Goal: Task Accomplishment & Management: Manage account settings

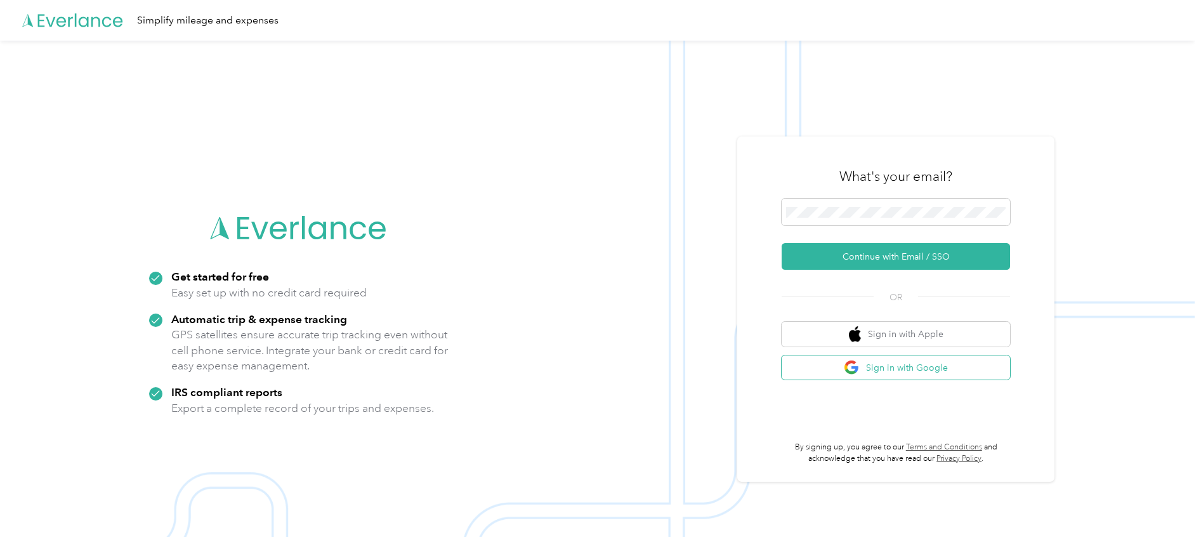
click at [846, 361] on button "Sign in with Google" at bounding box center [896, 367] width 228 height 25
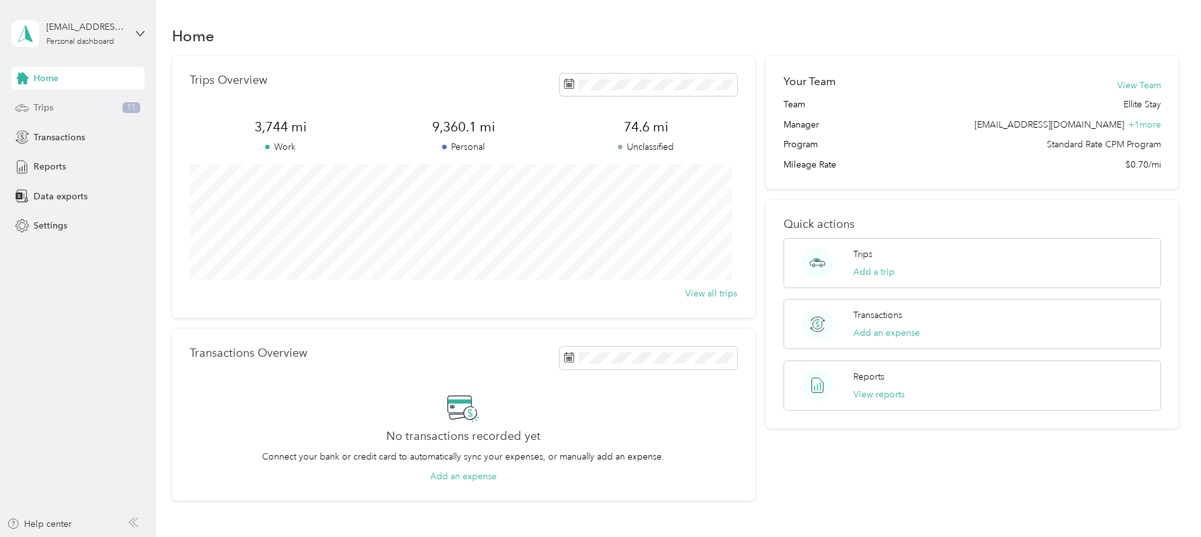
click at [25, 110] on icon at bounding box center [22, 108] width 14 height 14
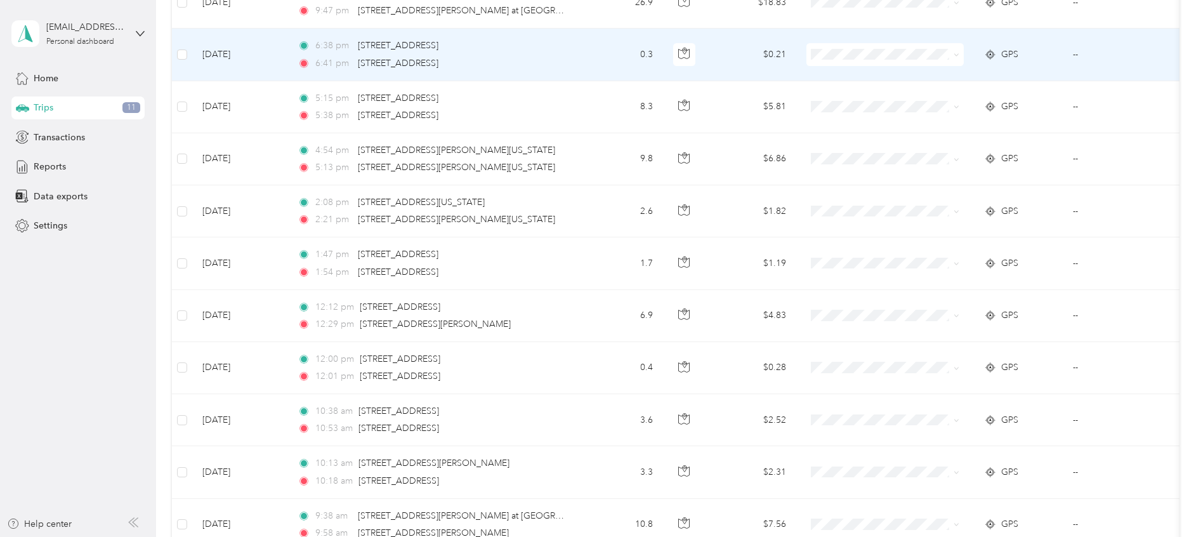
scroll to position [238, 0]
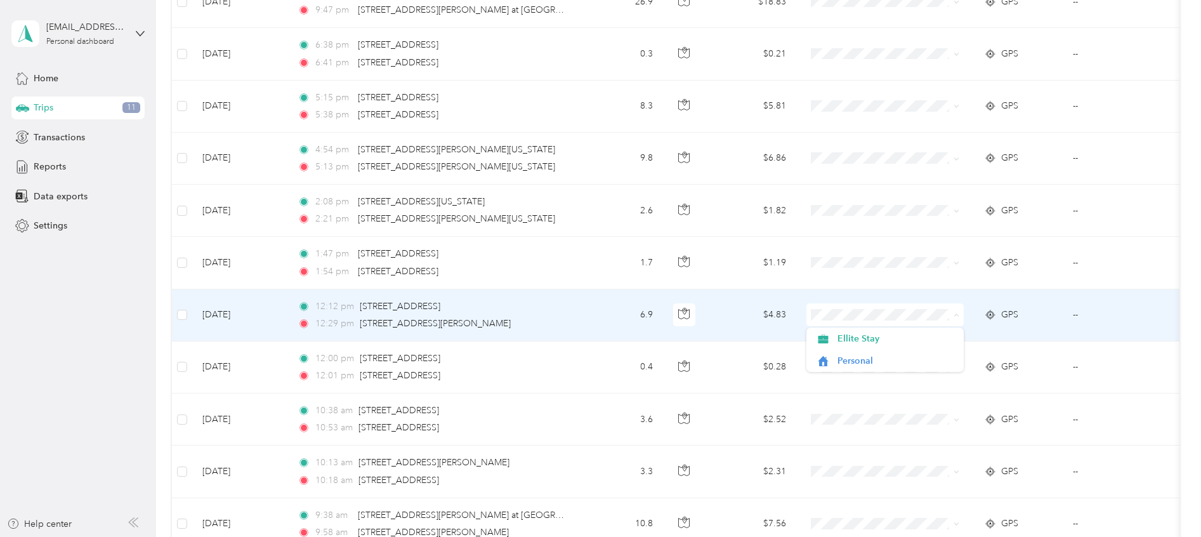
click at [1075, 315] on td "--" at bounding box center [1120, 315] width 115 height 52
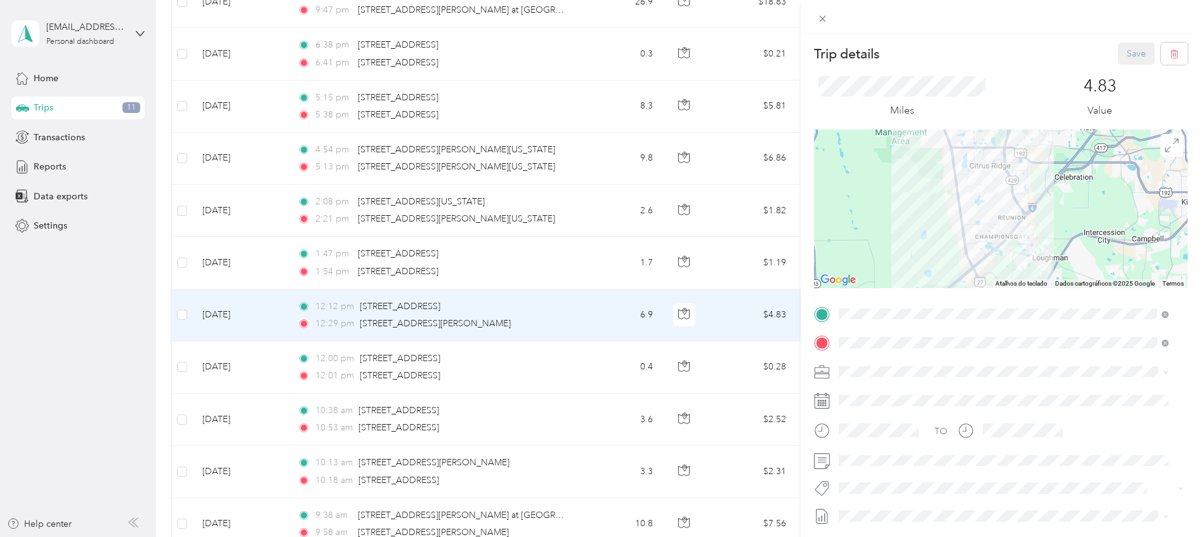
click at [771, 335] on div "Trip details Save This trip cannot be edited because it is either under review,…" at bounding box center [600, 268] width 1201 height 537
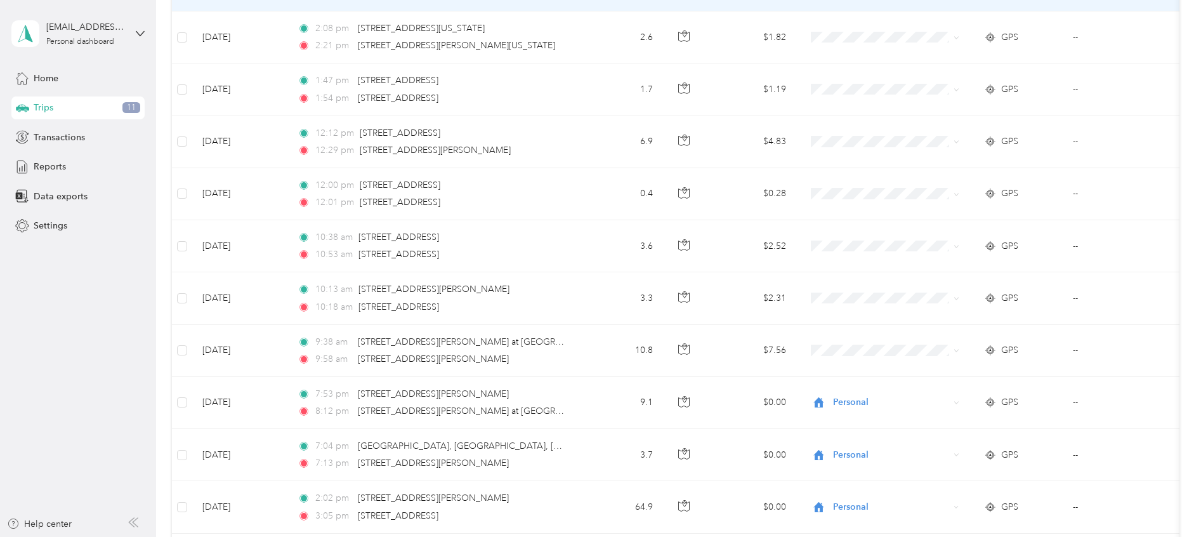
scroll to position [414, 0]
click at [919, 407] on span "Personal" at bounding box center [891, 400] width 116 height 14
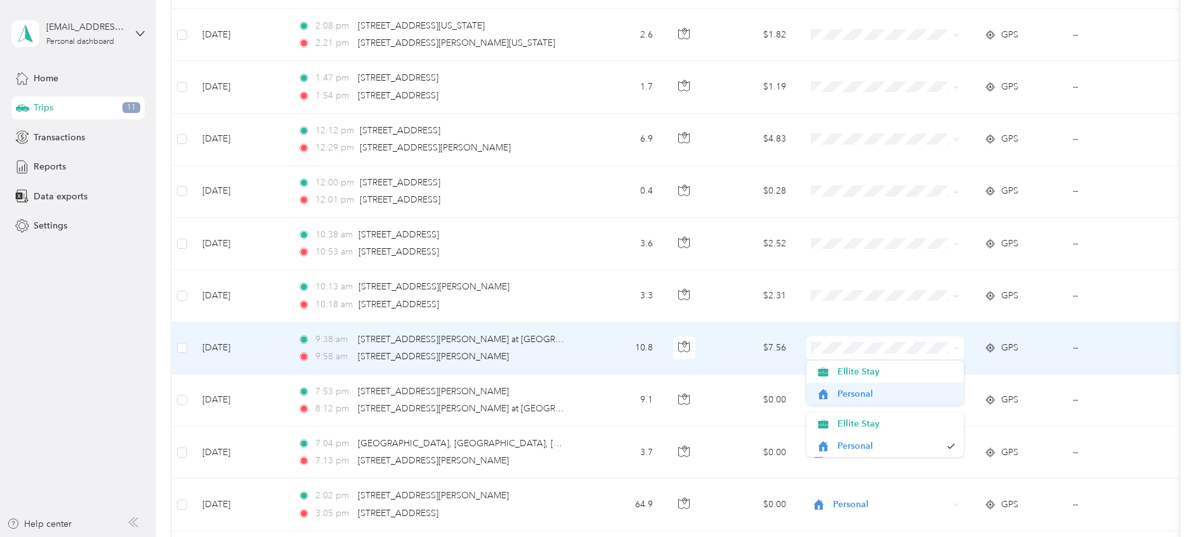
click at [877, 395] on span "Personal" at bounding box center [895, 393] width 117 height 13
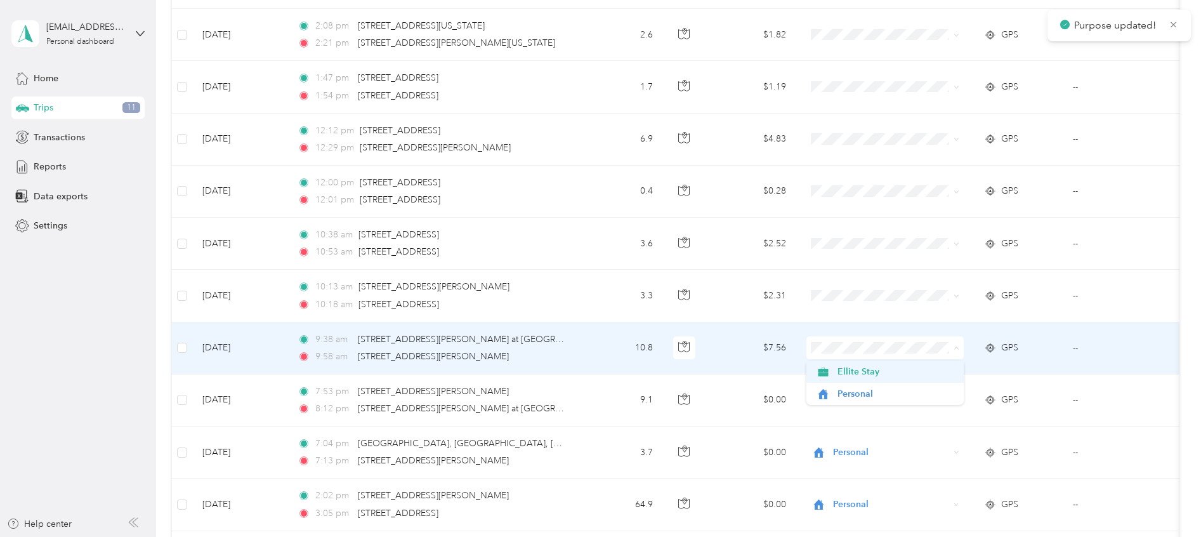
click at [889, 377] on span "Ellite Stay" at bounding box center [895, 371] width 117 height 13
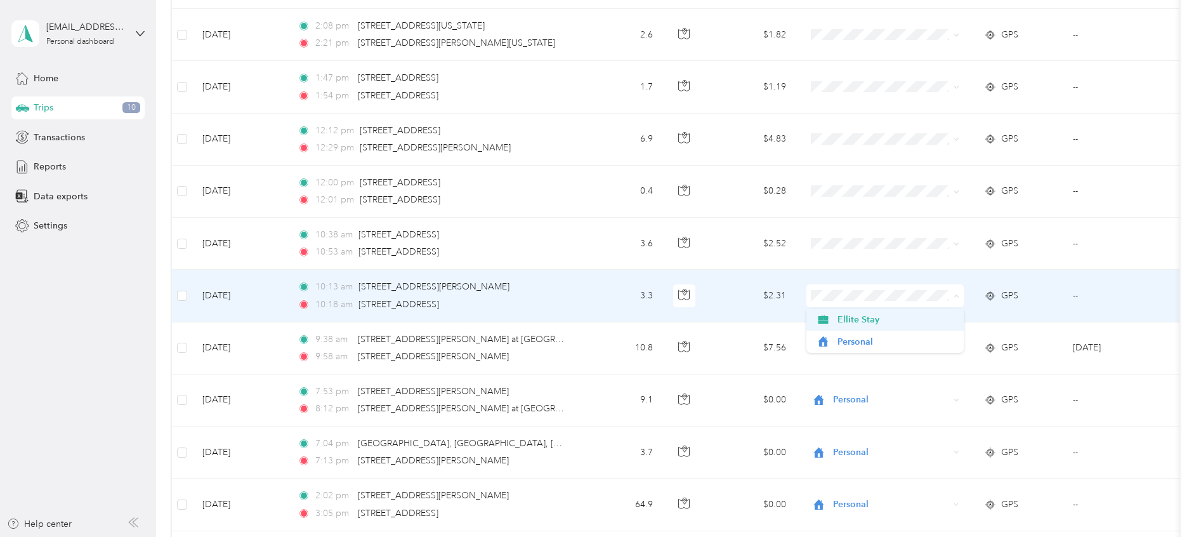
click at [882, 320] on span "Ellite Stay" at bounding box center [895, 319] width 117 height 13
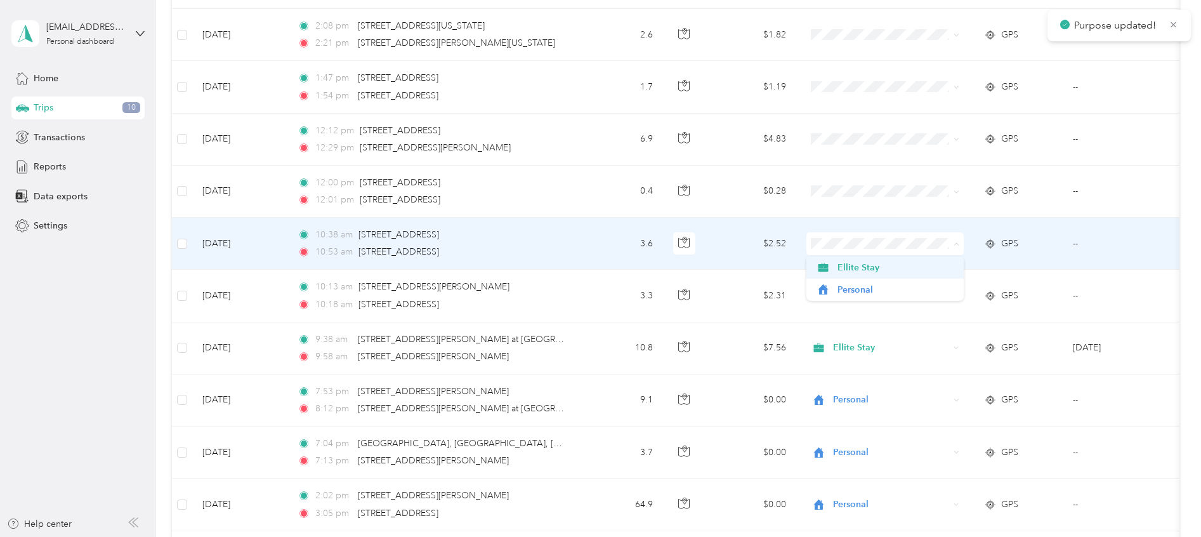
click at [863, 266] on span "Ellite Stay" at bounding box center [895, 267] width 117 height 13
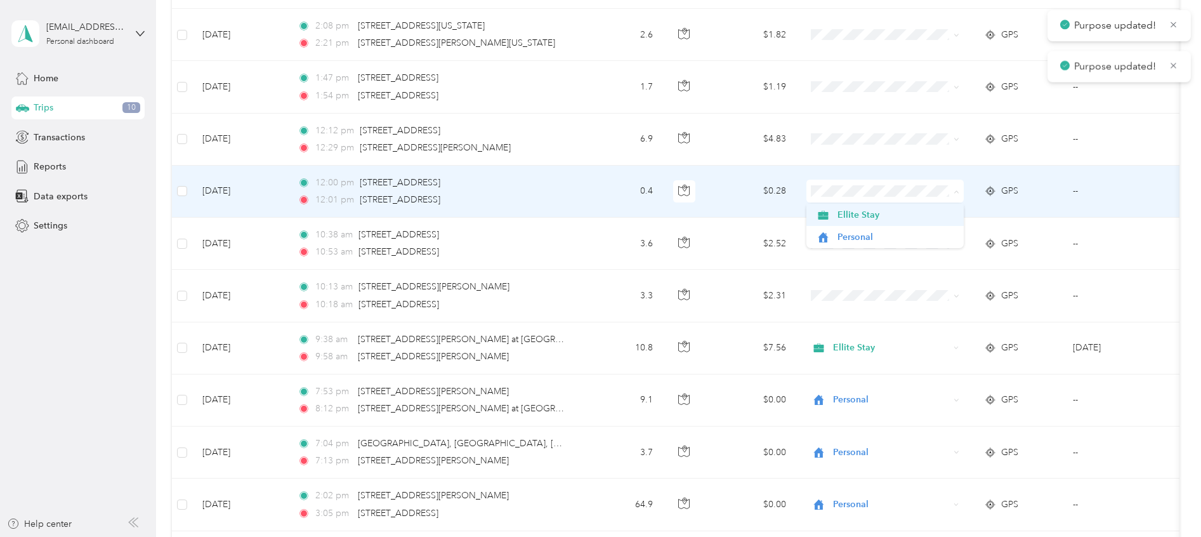
click at [872, 211] on span "Ellite Stay" at bounding box center [895, 214] width 117 height 13
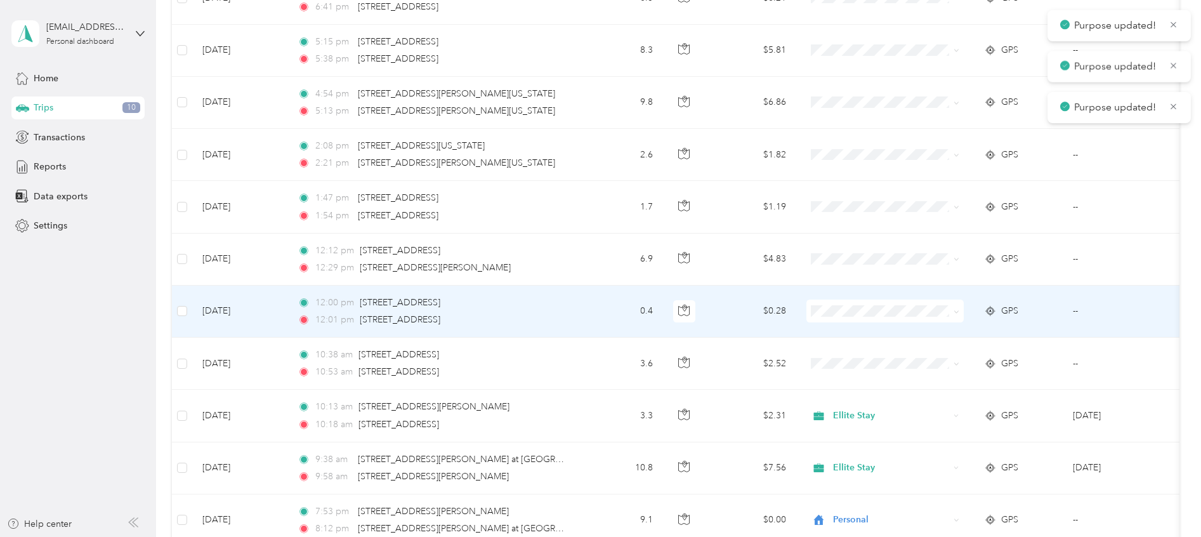
scroll to position [280, 0]
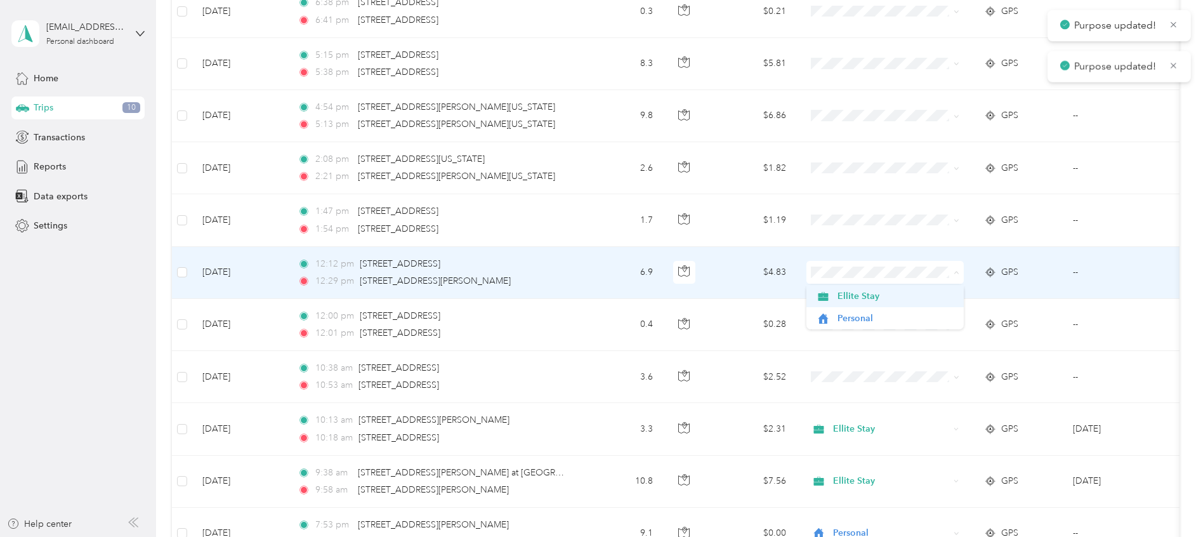
click at [859, 301] on span "Ellite Stay" at bounding box center [895, 295] width 117 height 13
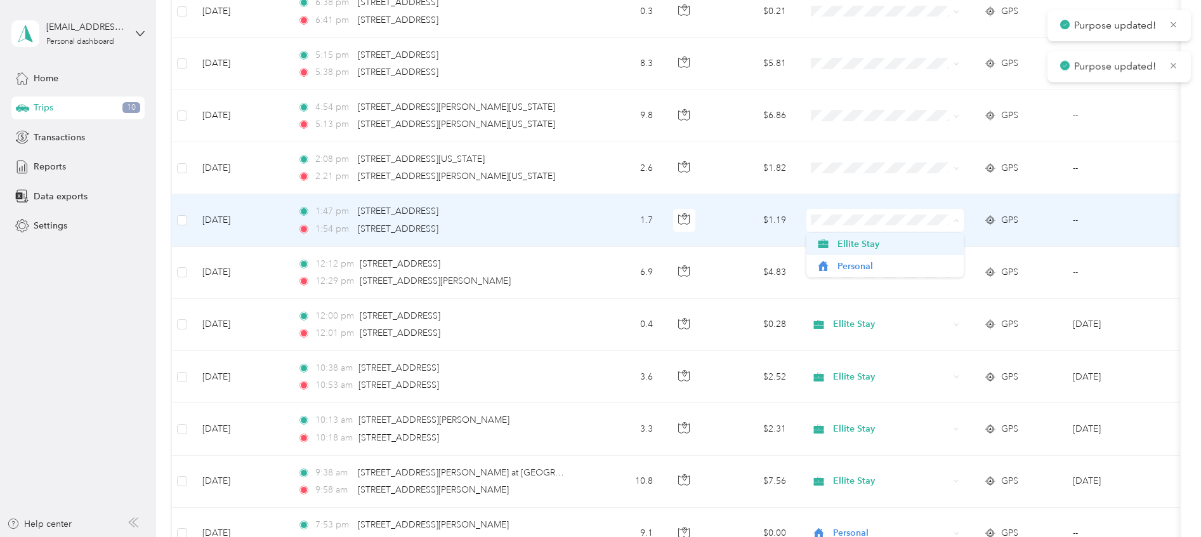
click at [872, 248] on span "Ellite Stay" at bounding box center [895, 243] width 117 height 13
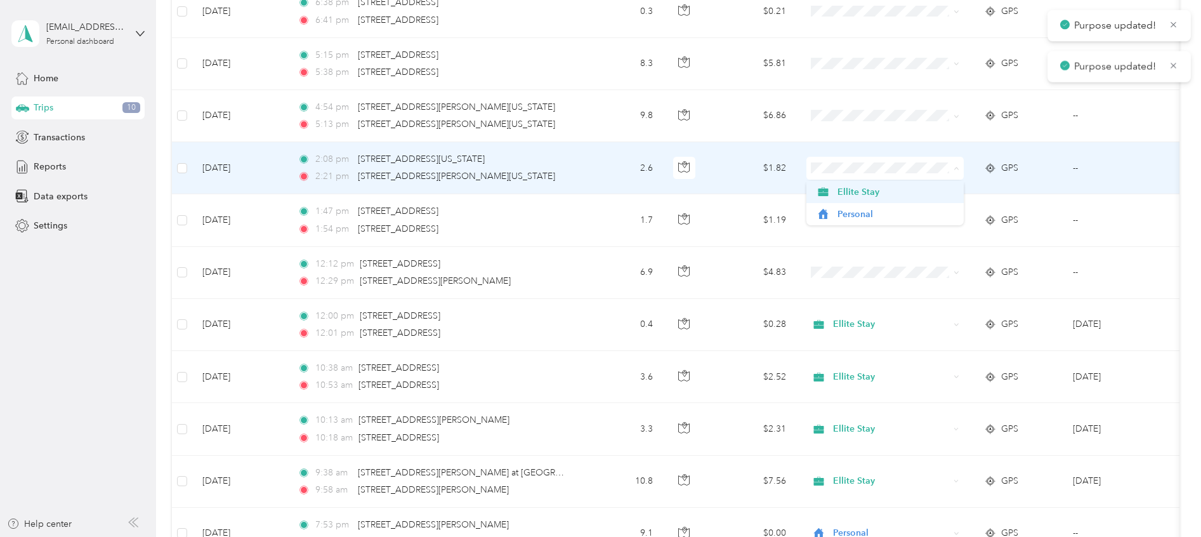
click at [880, 197] on span "Ellite Stay" at bounding box center [895, 191] width 117 height 13
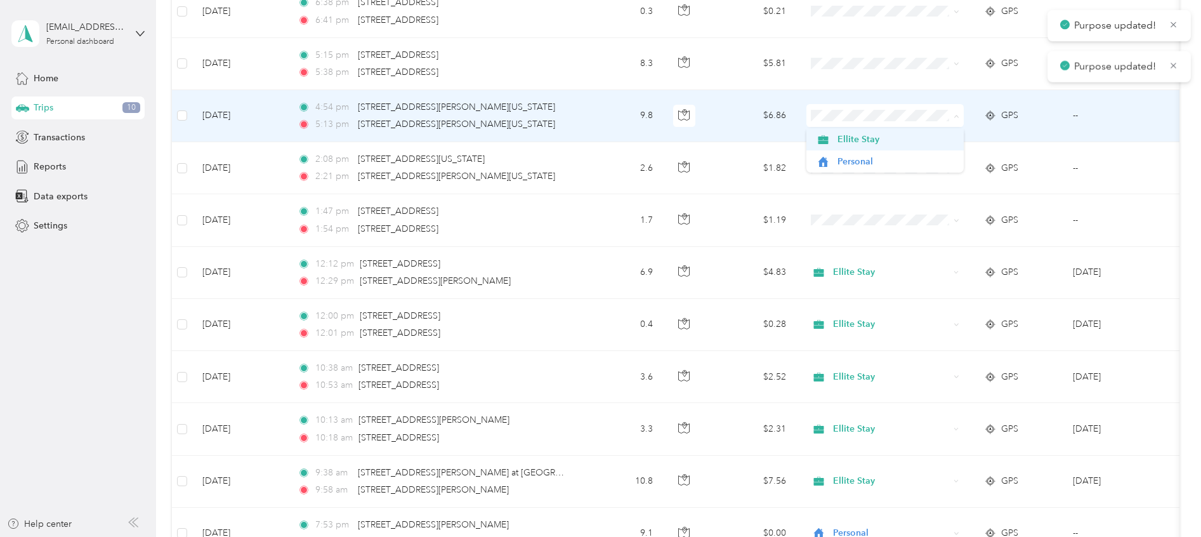
click at [884, 141] on span "Ellite Stay" at bounding box center [895, 139] width 117 height 13
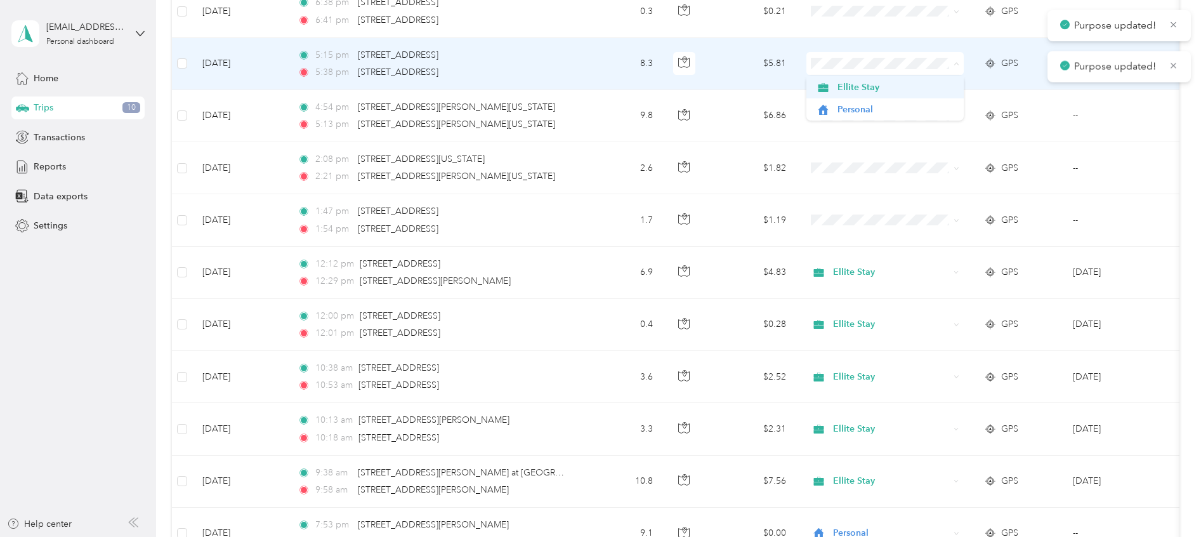
click at [900, 88] on span "Ellite Stay" at bounding box center [895, 87] width 117 height 13
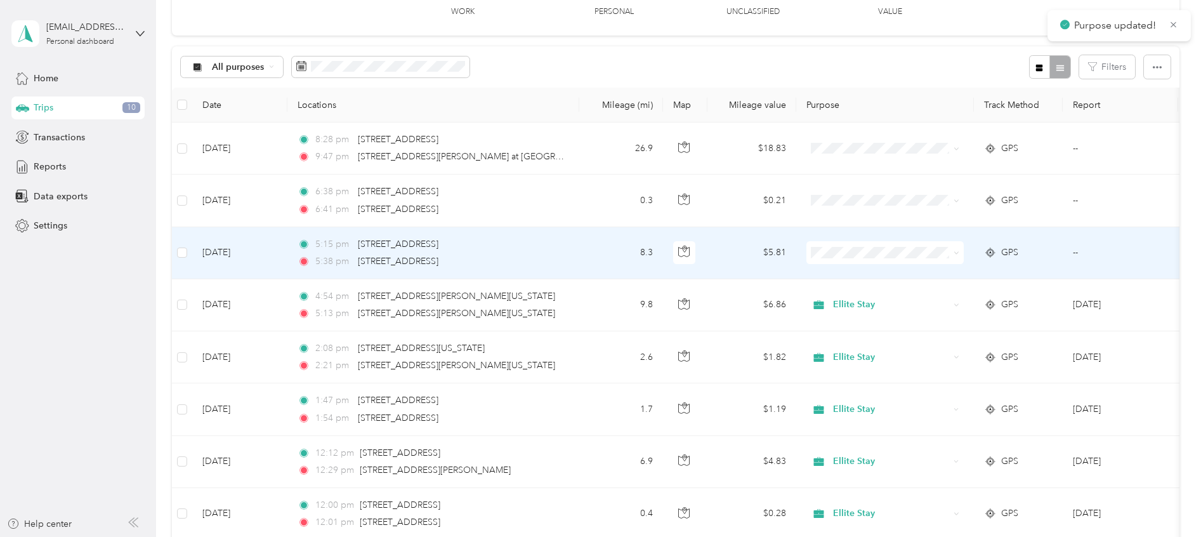
scroll to position [90, 0]
click at [870, 274] on span "Ellite Stay" at bounding box center [895, 277] width 117 height 13
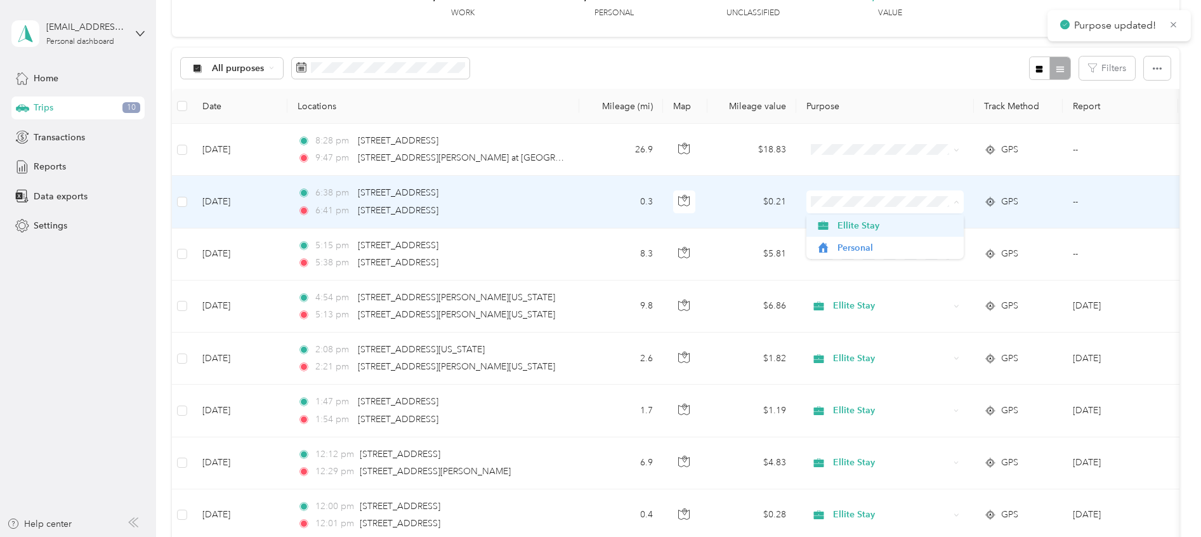
click at [890, 227] on span "Ellite Stay" at bounding box center [895, 225] width 117 height 13
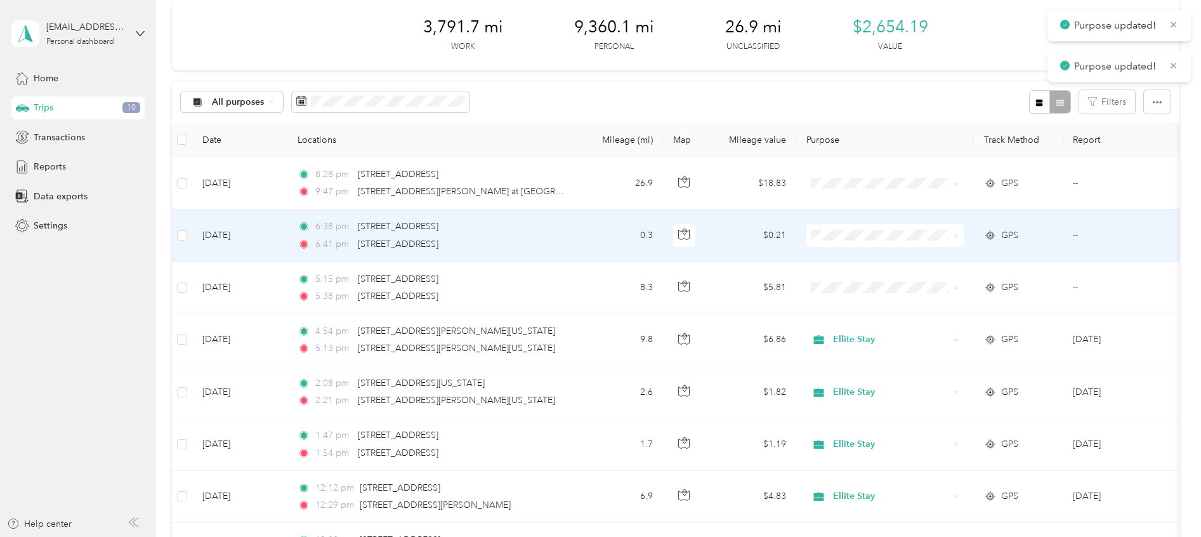
scroll to position [56, 0]
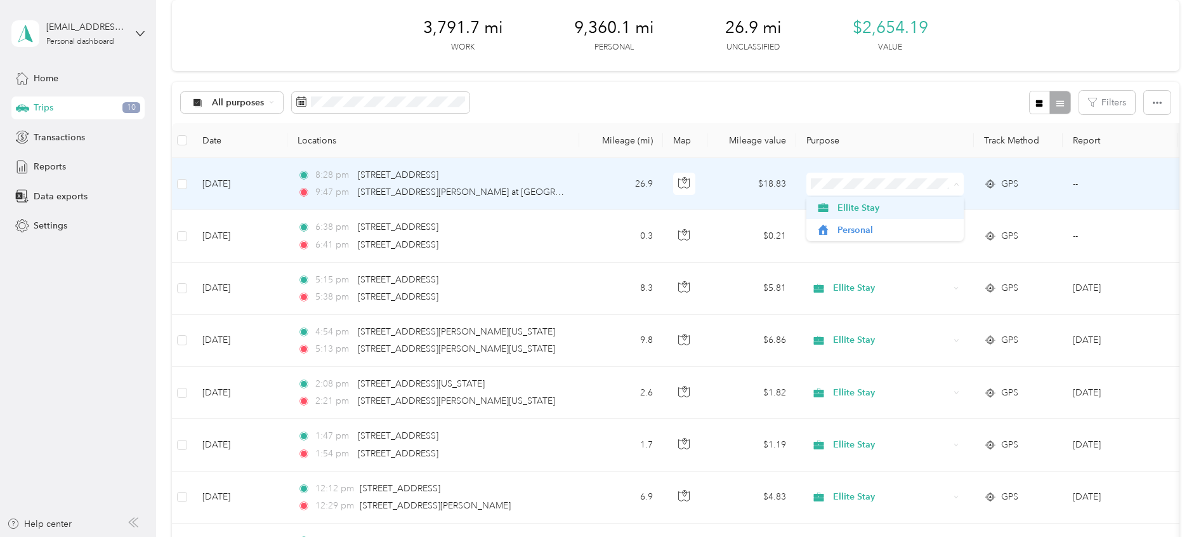
click at [886, 204] on span "Ellite Stay" at bounding box center [895, 207] width 117 height 13
click at [905, 185] on span "Ellite Stay" at bounding box center [891, 184] width 116 height 14
click at [895, 230] on span "Personal" at bounding box center [895, 229] width 117 height 13
click at [684, 182] on icon "button" at bounding box center [685, 180] width 4 height 6
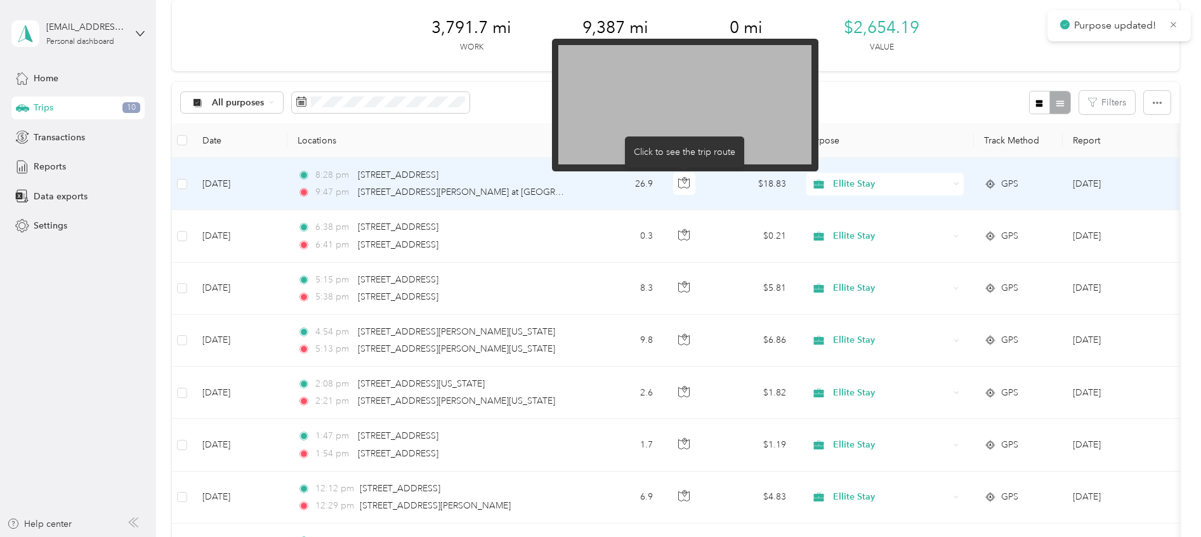
click at [902, 190] on span "Ellite Stay" at bounding box center [891, 184] width 116 height 14
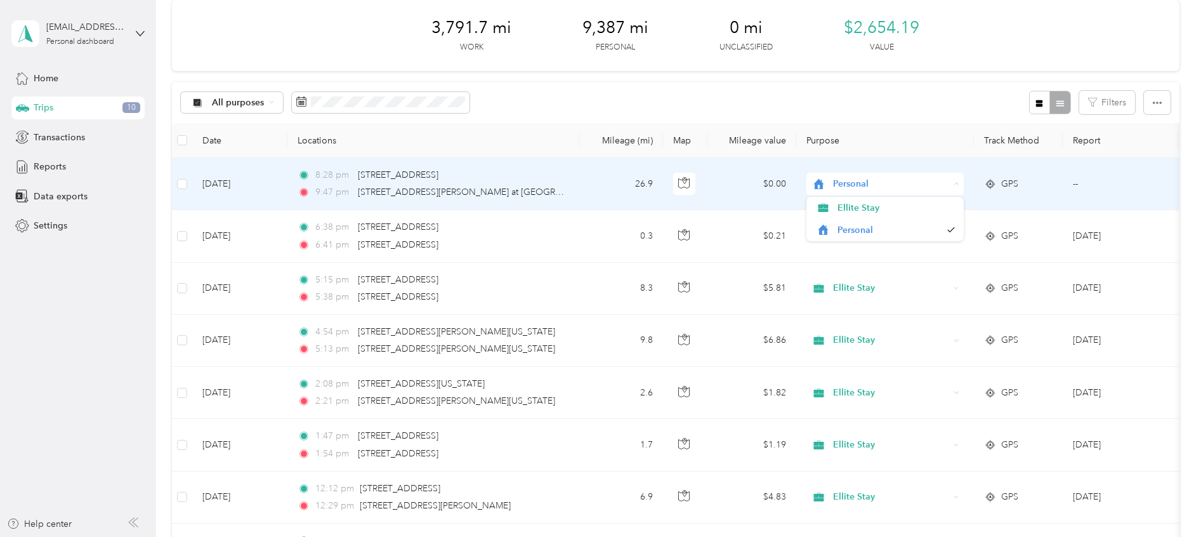
click at [740, 192] on td "$0.00" at bounding box center [751, 184] width 89 height 52
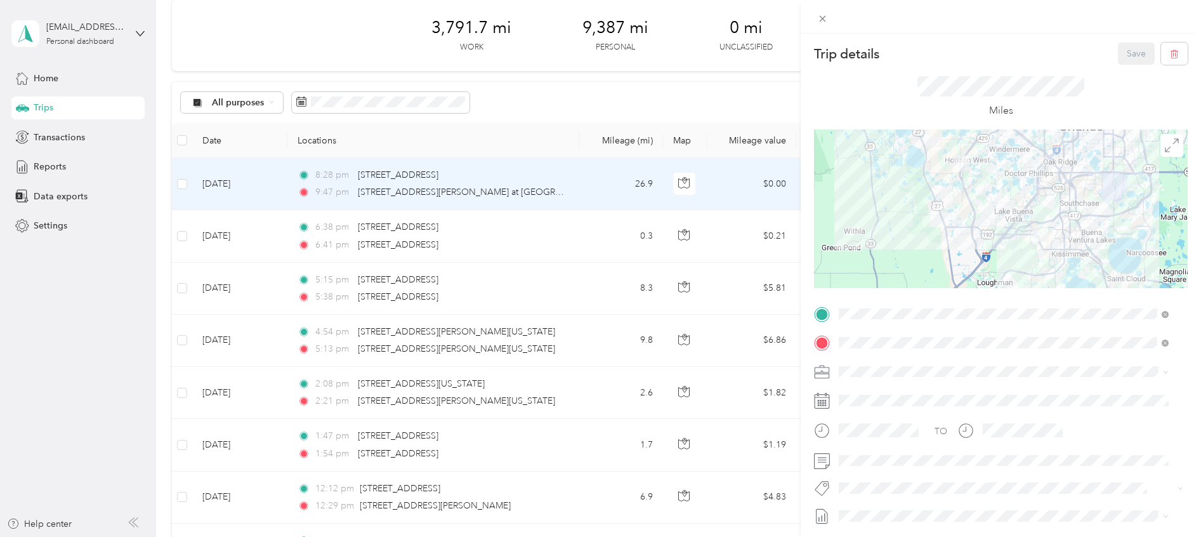
click at [714, 206] on div "Trip details Save This trip cannot be edited because it is either under review,…" at bounding box center [600, 268] width 1201 height 537
